Goal: Navigation & Orientation: Go to known website

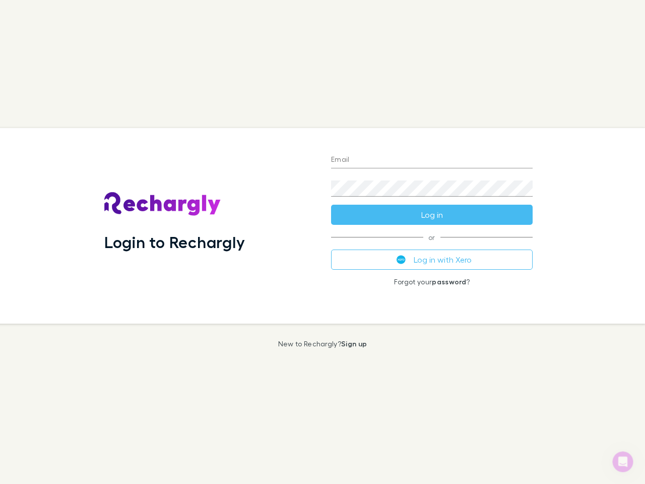
click at [322, 242] on div "Login to Rechargly" at bounding box center [209, 225] width 227 height 195
click at [432, 160] on input "Email" at bounding box center [432, 160] width 202 height 16
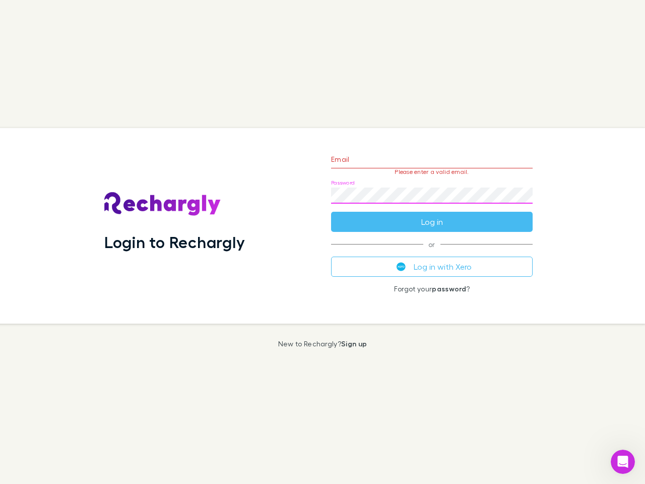
click at [432, 215] on form "Email Please enter a valid email. Password Log in" at bounding box center [432, 188] width 202 height 88
click at [432, 259] on div "Email Please enter a valid email. Password Log in or Log in with Xero Forgot yo…" at bounding box center [432, 225] width 218 height 195
